Goal: Find specific page/section: Find specific page/section

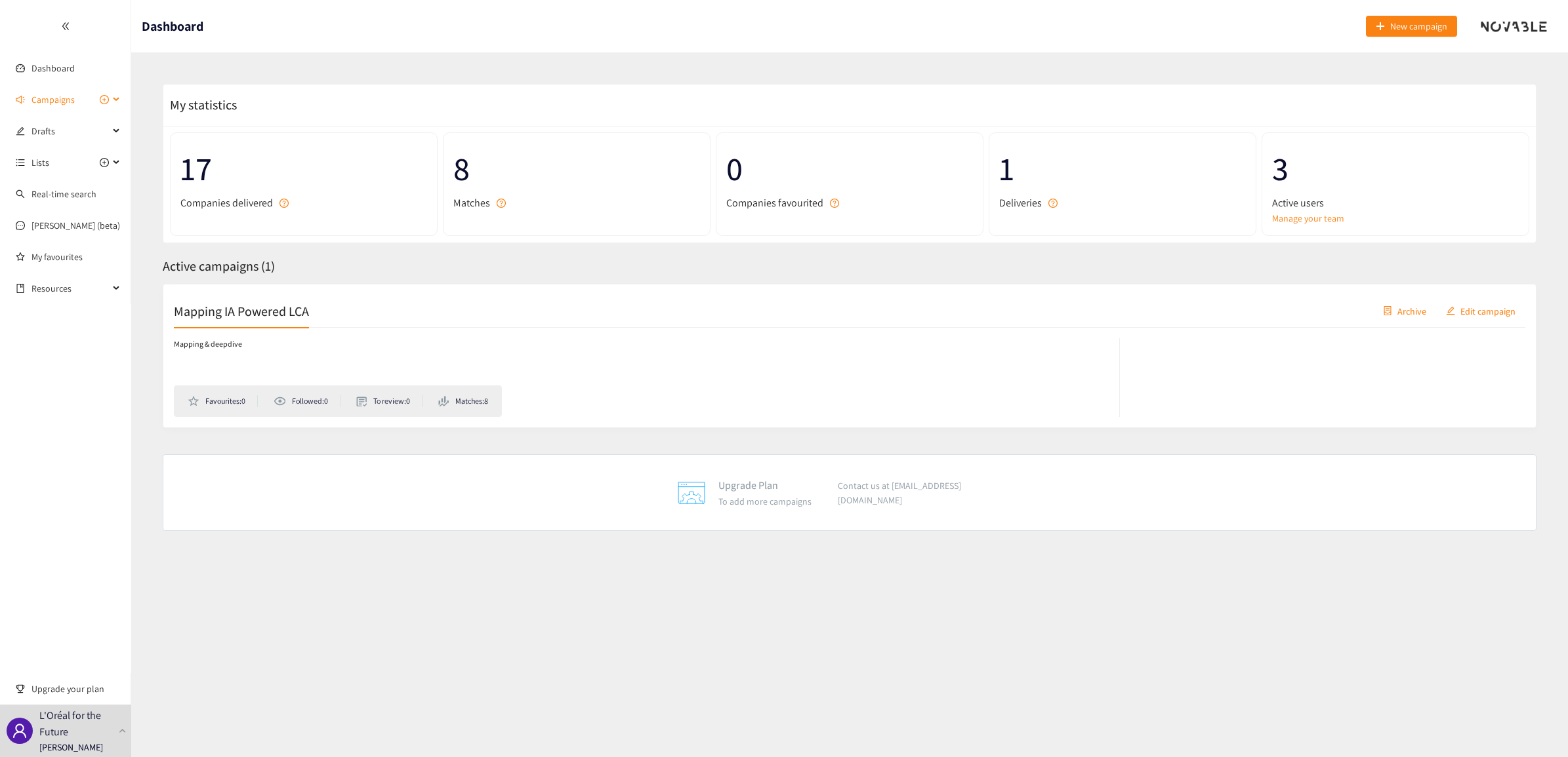
click at [56, 99] on span "Campaigns" at bounding box center [53, 99] width 43 height 26
click at [77, 137] on link "Mapping IA Powered LCA" at bounding box center [80, 131] width 97 height 12
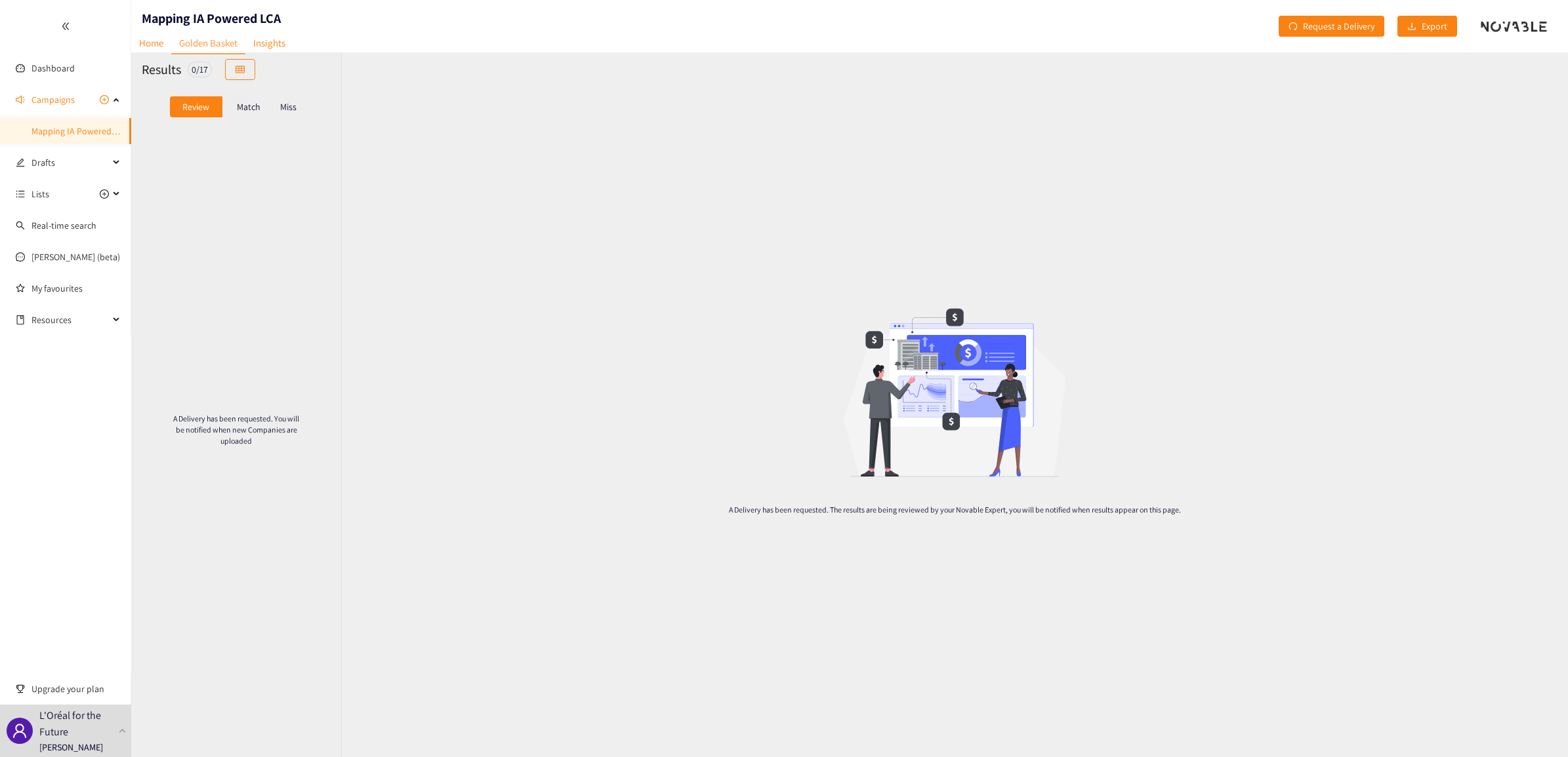
click at [235, 97] on div "Match" at bounding box center [249, 107] width 53 height 21
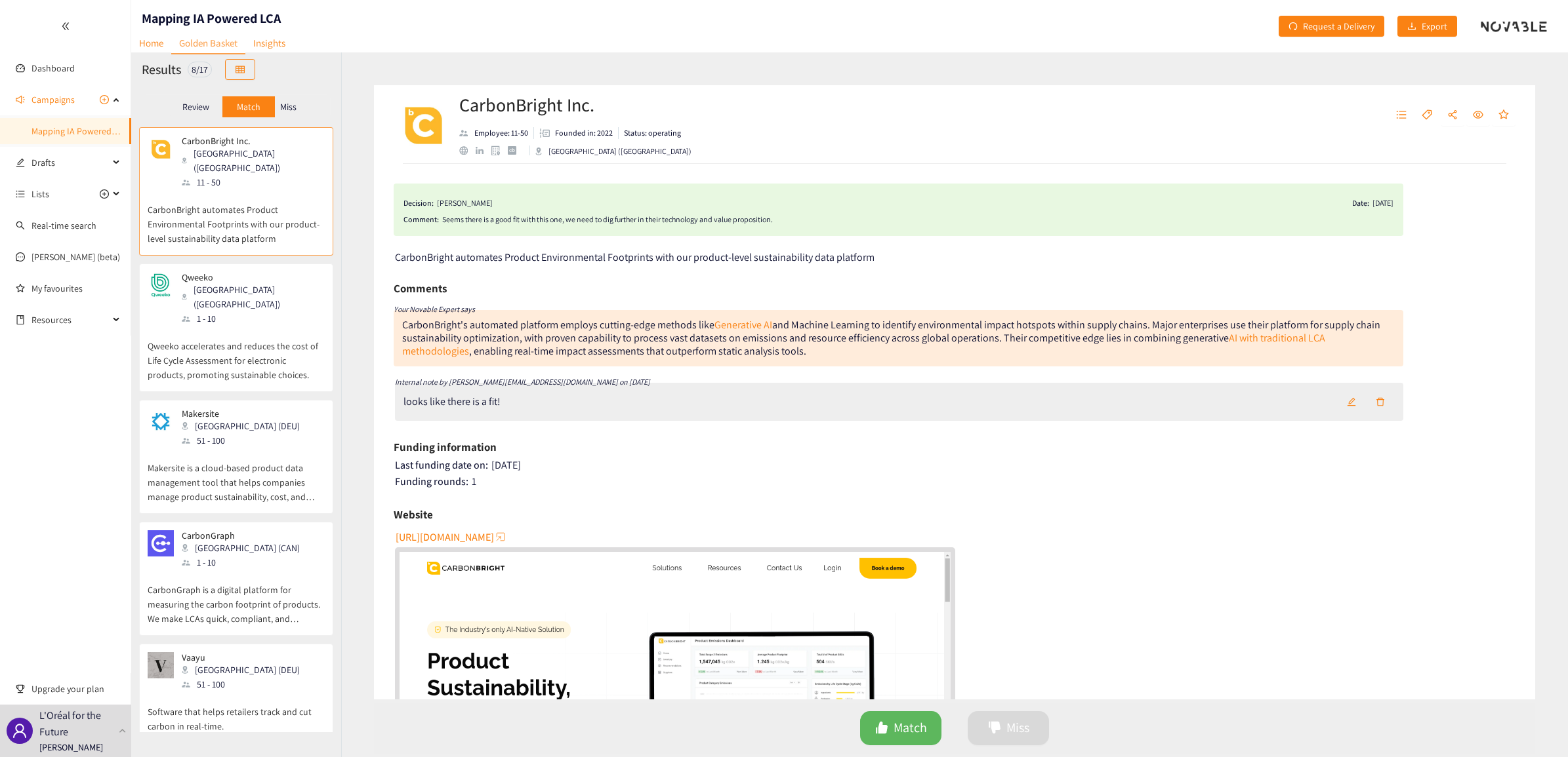
click at [199, 107] on p "Review" at bounding box center [196, 107] width 27 height 10
